Goal: Check status: Check status

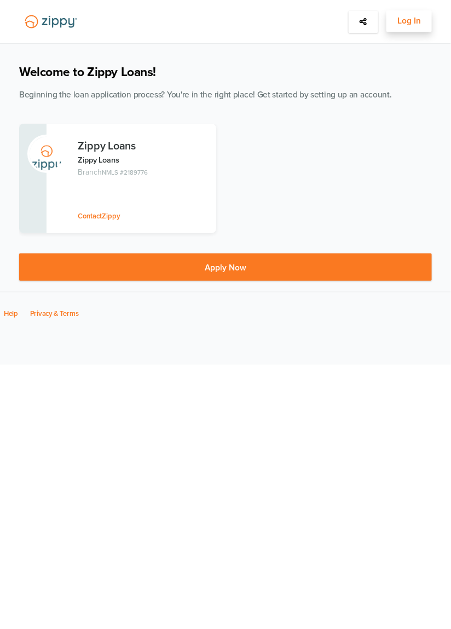
click at [419, 16] on span "Log In" at bounding box center [409, 21] width 24 height 14
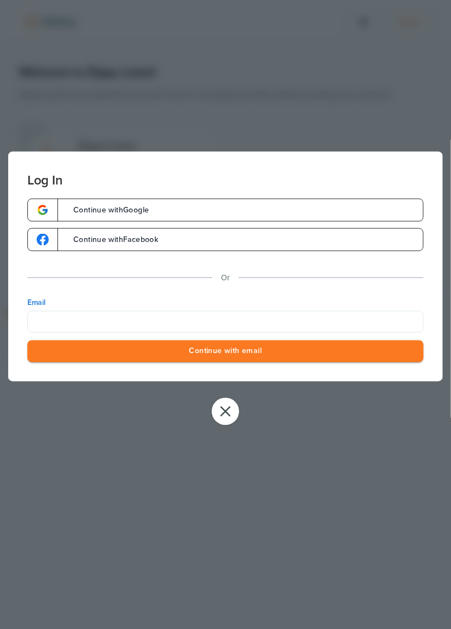
click at [135, 319] on input "Email" at bounding box center [225, 321] width 396 height 22
type input "**********"
click at [161, 350] on button "Continue with email" at bounding box center [225, 351] width 396 height 22
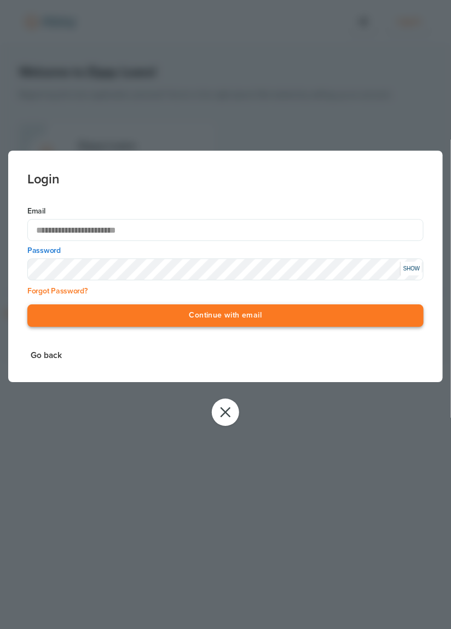
click at [140, 320] on button "Continue with email" at bounding box center [225, 316] width 396 height 22
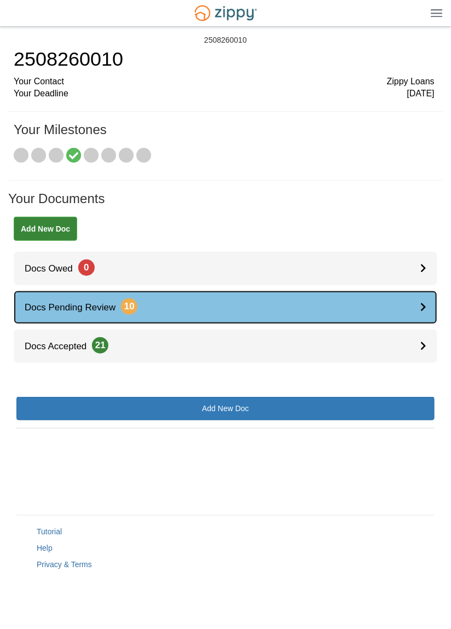
click at [144, 310] on link "Docs Pending Review 10" at bounding box center [226, 307] width 424 height 33
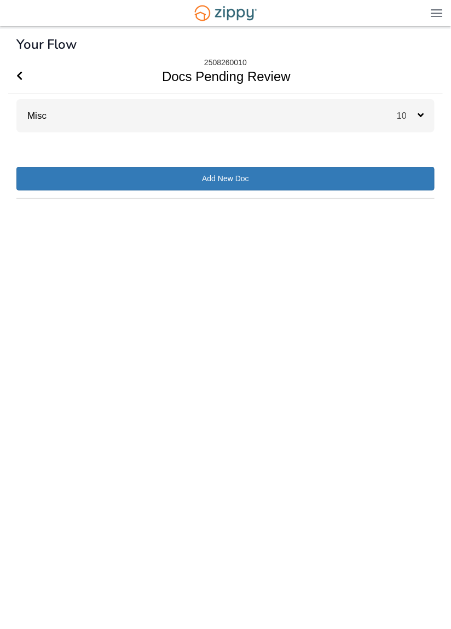
click at [131, 124] on div "Misc 10" at bounding box center [225, 115] width 418 height 33
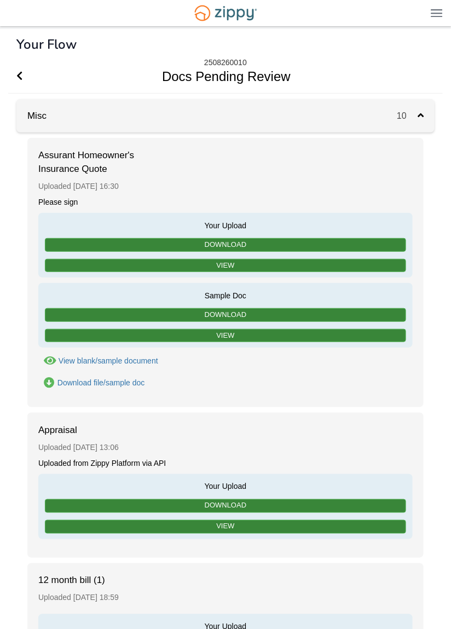
click at [119, 115] on div "Misc 10" at bounding box center [225, 115] width 418 height 33
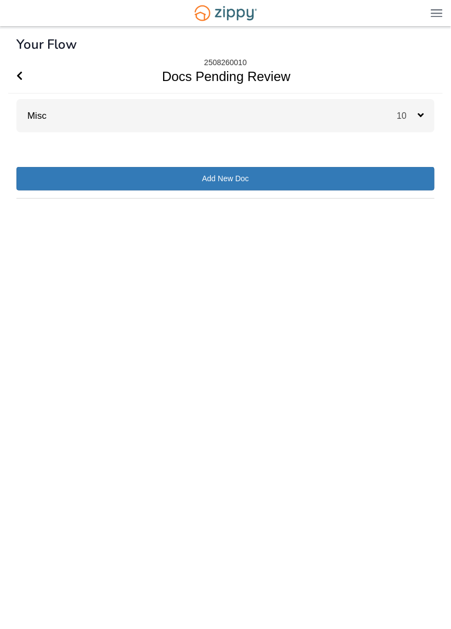
click at [126, 107] on div "Misc 10" at bounding box center [225, 115] width 418 height 33
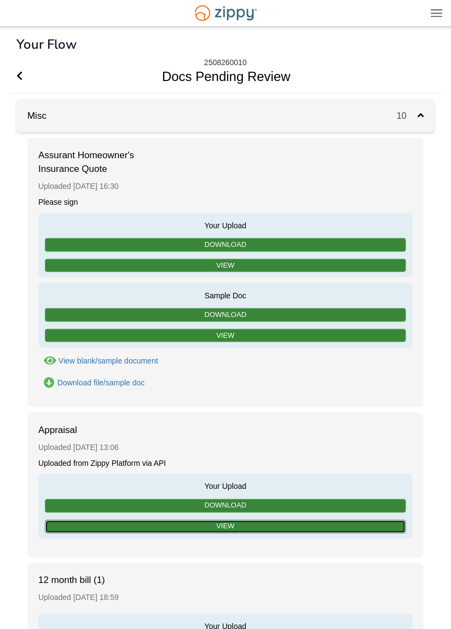
click at [293, 525] on link "View" at bounding box center [225, 527] width 361 height 14
